Goal: Information Seeking & Learning: Check status

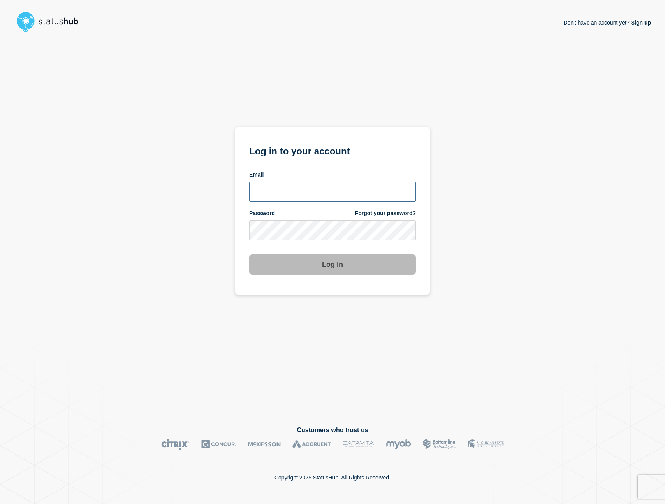
type input "[EMAIL_ADDRESS][DOMAIN_NAME]"
click at [332, 265] on button "Log in" at bounding box center [332, 264] width 167 height 20
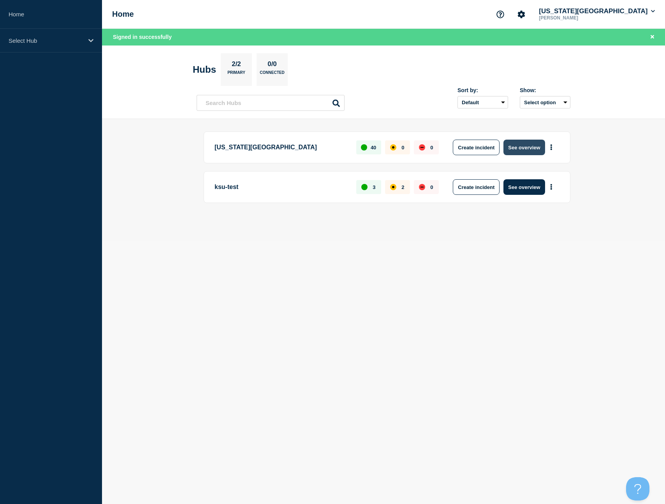
click at [519, 146] on button "See overview" at bounding box center [523, 148] width 41 height 16
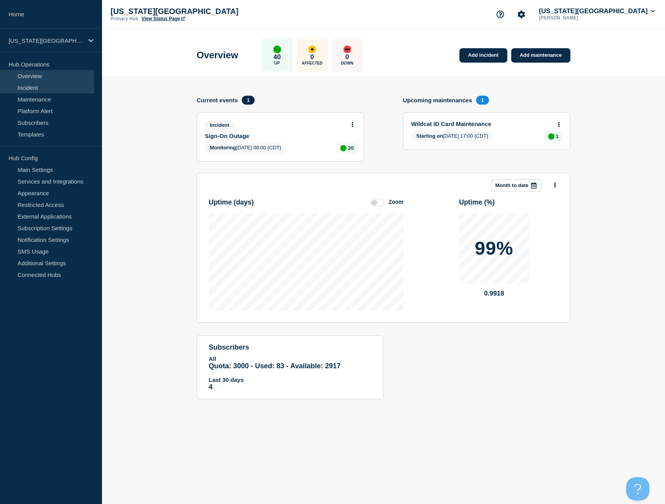
click at [46, 89] on link "Incident" at bounding box center [47, 88] width 94 height 12
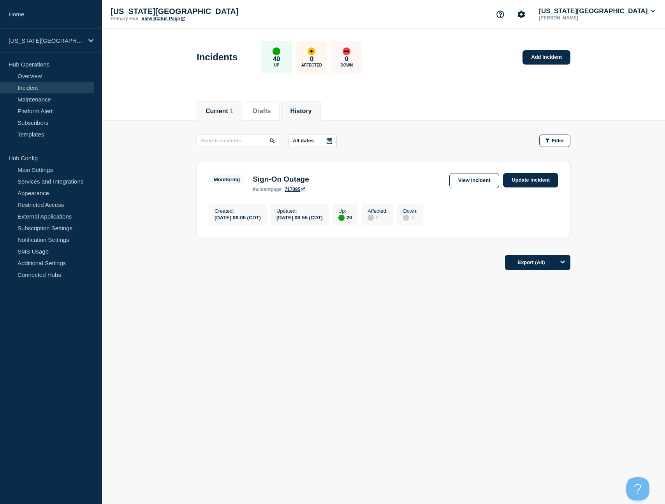
click at [286, 112] on li "History" at bounding box center [300, 111] width 39 height 19
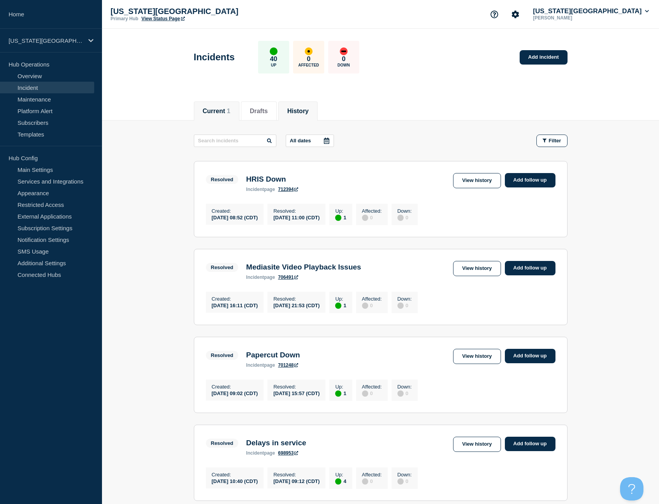
click at [226, 110] on button "Current 1" at bounding box center [217, 111] width 28 height 7
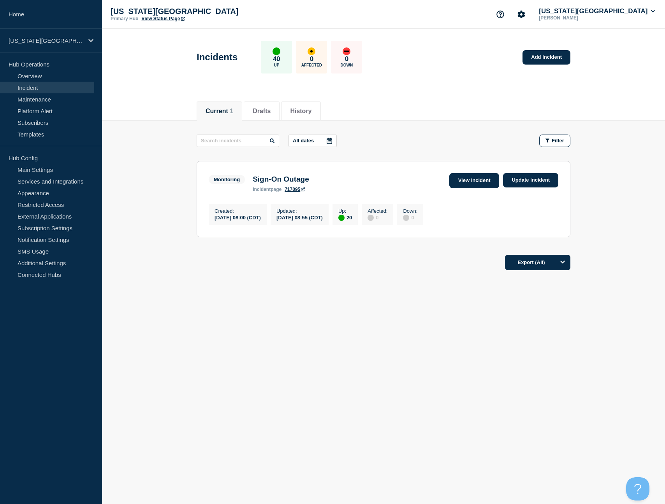
click at [472, 179] on link "View incident" at bounding box center [474, 180] width 50 height 15
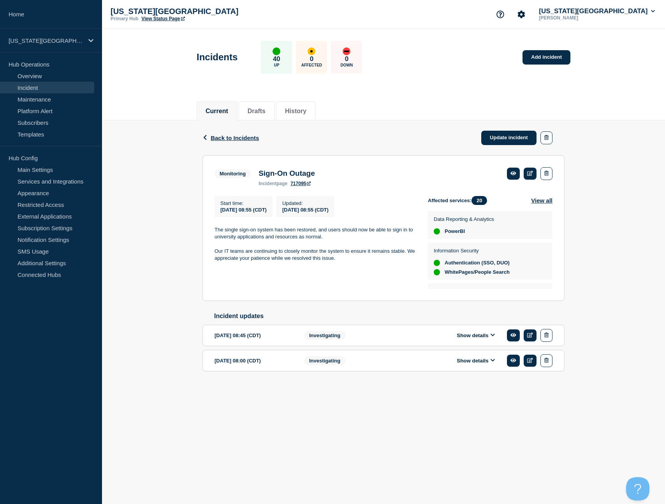
click at [284, 237] on p "The single sign-on system has been restored, and users should now be able to si…" at bounding box center [314, 233] width 201 height 14
drag, startPoint x: 242, startPoint y: 258, endPoint x: 349, endPoint y: 264, distance: 107.6
click at [349, 262] on p "Our IT teams are continuing to closely monitor the system to ensure it remains …" at bounding box center [314, 255] width 201 height 14
click at [349, 268] on div "Start time : [DATE] 08:55 (CDT) Updated : [DATE] 08:55 (CDT) The single sign-on…" at bounding box center [320, 242] width 213 height 93
